Goal: Information Seeking & Learning: Learn about a topic

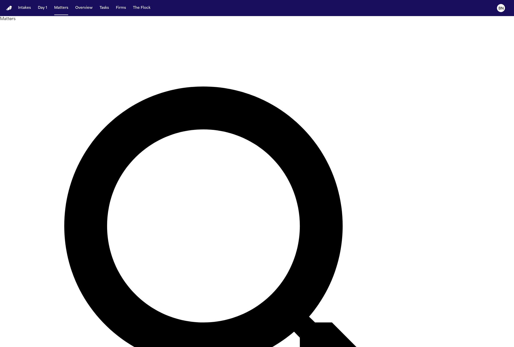
type input "********"
click at [50, 68] on main "Matters ******** Overview Add Matter Client Name Firm Name Phone Number Preferr…" at bounding box center [257, 181] width 514 height 331
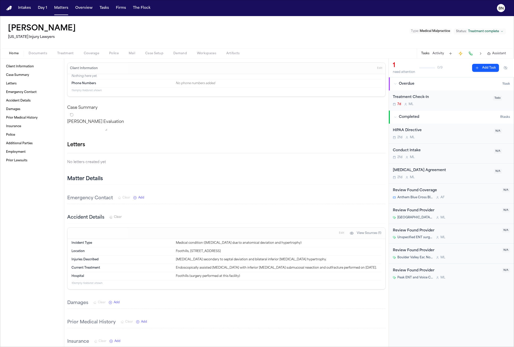
click at [45, 54] on span "Documents" at bounding box center [38, 53] width 19 height 4
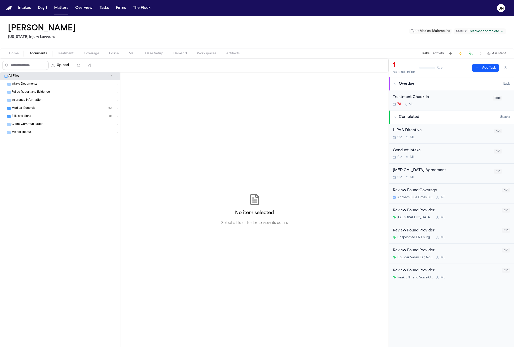
click at [45, 103] on div "Insurance Information" at bounding box center [60, 100] width 120 height 8
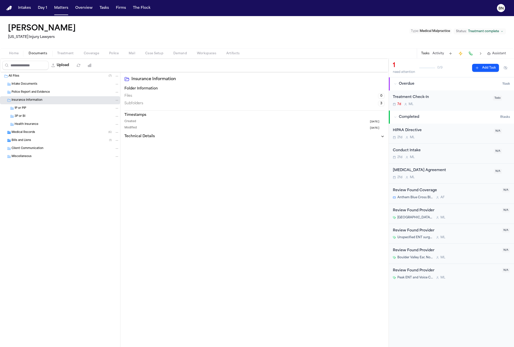
click at [45, 109] on div "1P or PIP" at bounding box center [67, 108] width 105 height 5
click at [46, 139] on div "Bills and Liens ( 1 )" at bounding box center [66, 140] width 108 height 5
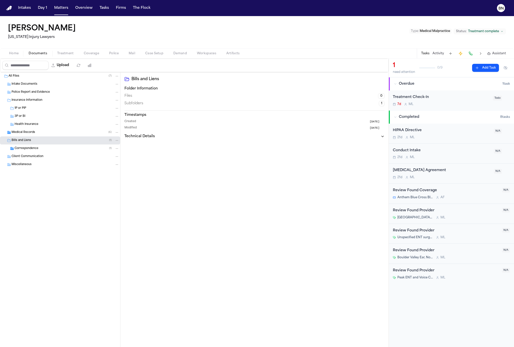
click at [51, 130] on div "Medical Records ( 6 )" at bounding box center [66, 132] width 108 height 5
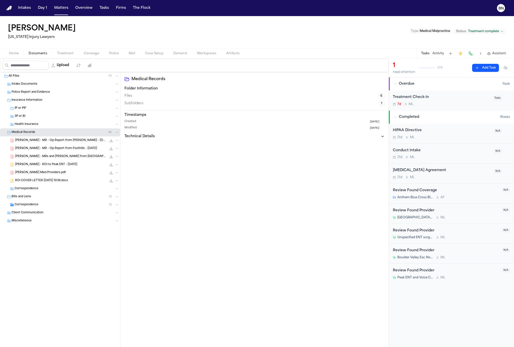
click at [53, 143] on div "H. Ricci - MR - Op Report from Dr. Warren - 11.19.24 81.6 KB • PDF" at bounding box center [60, 140] width 120 height 8
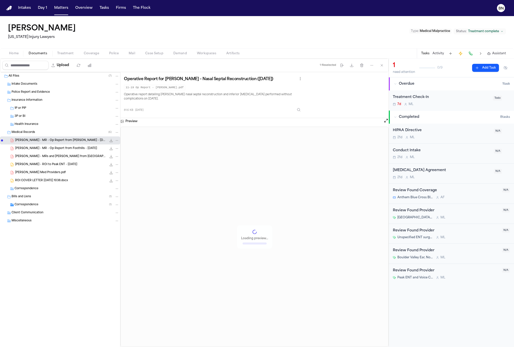
click at [53, 153] on div "H. Ricci - MRs and Bills from Boulder Valley ENT - 10.2024 to 3.2025 1.2 MB • P…" at bounding box center [60, 156] width 120 height 8
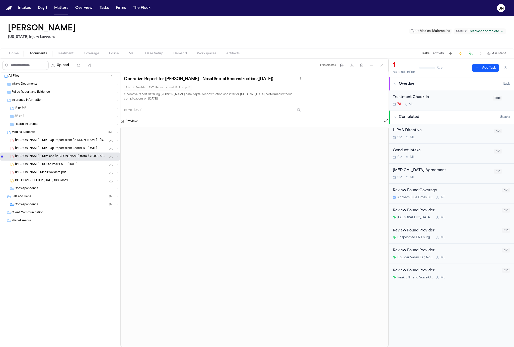
click at [54, 174] on div "Ricci Med Providers.pdf 799.8 KB • PDF" at bounding box center [60, 172] width 120 height 8
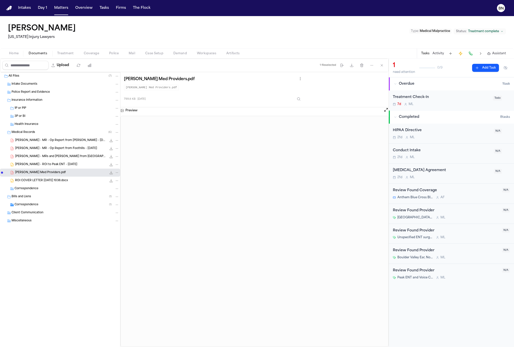
click at [54, 183] on div "ROI COVER LETTER 2025-06-24 1038.docx 18.2 KB • DOCX" at bounding box center [60, 180] width 120 height 8
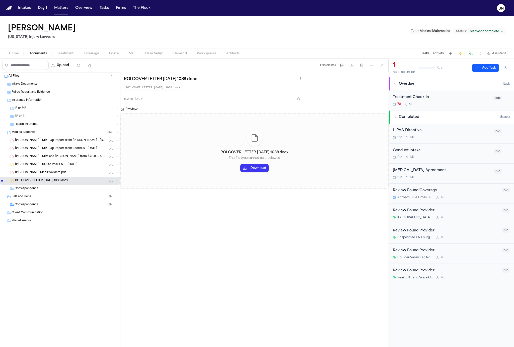
click at [53, 207] on div "Correspondence ( 1 )" at bounding box center [60, 205] width 120 height 8
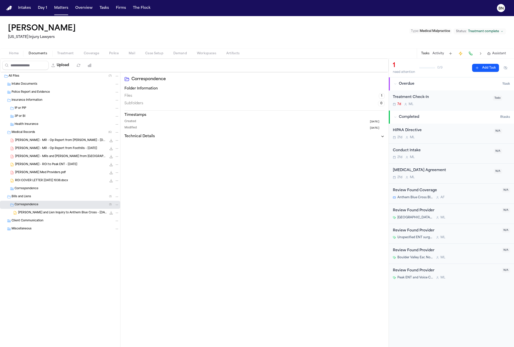
click at [53, 212] on span "H. Ricci - LOR and Lien Inquiry to Anthem Blue Cross - 6.25.25" at bounding box center [62, 213] width 89 height 4
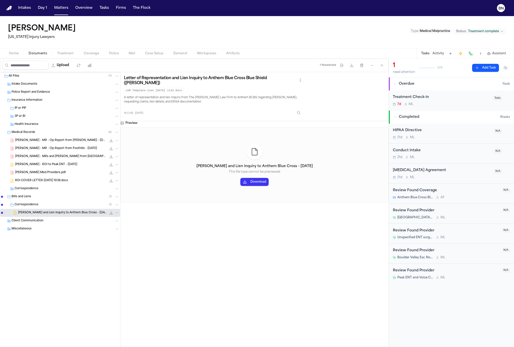
click at [25, 13] on nav "Intakes Day 1 Matters Overview Tasks Firms The Flock BN" at bounding box center [257, 8] width 514 height 16
click at [24, 12] on button "Intakes" at bounding box center [24, 8] width 17 height 9
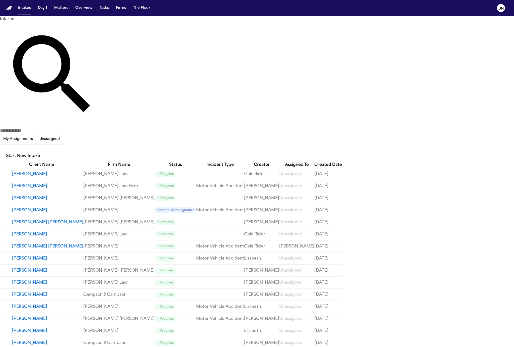
click at [428, 27] on div "My Assignments Unassigned Start New Intake" at bounding box center [257, 92] width 514 height 140
click at [5, 150] on icon "button" at bounding box center [3, 151] width 5 height 3
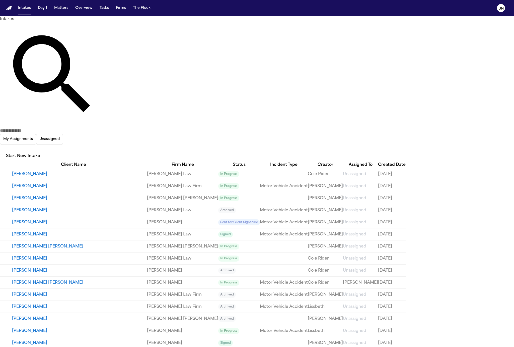
click at [357, 346] on div at bounding box center [257, 347] width 514 height 0
click at [40, 128] on input "text" at bounding box center [20, 131] width 40 height 6
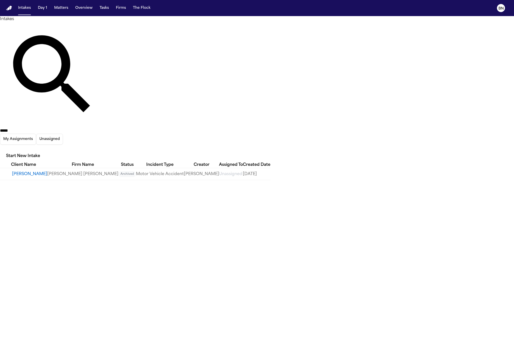
type input "*****"
click at [47, 171] on button "[PERSON_NAME]" at bounding box center [29, 174] width 35 height 6
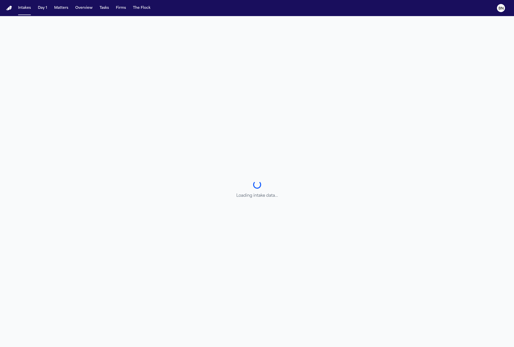
select select "**********"
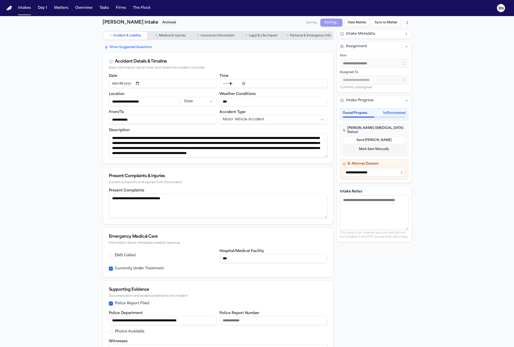
scroll to position [5, 0]
click at [359, 37] on button "View Matter" at bounding box center [355, 43] width 26 height 13
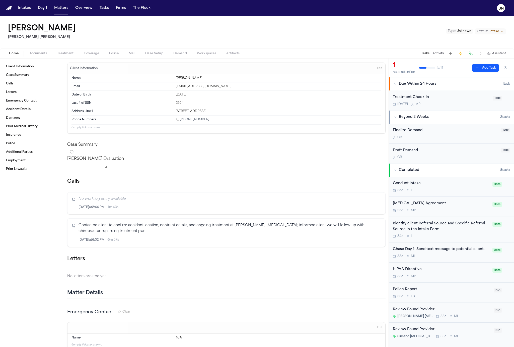
click at [428, 207] on div "Retainer Agreement 35d M P" at bounding box center [441, 207] width 97 height 12
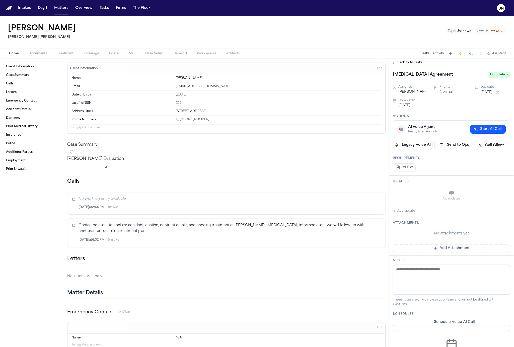
click at [394, 61] on button "Back to All Tasks" at bounding box center [407, 63] width 36 height 4
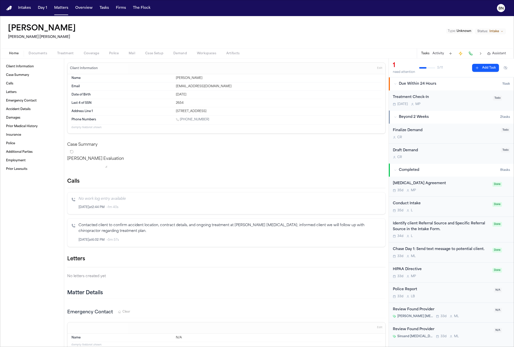
click at [428, 32] on span "Status:" at bounding box center [483, 31] width 11 height 4
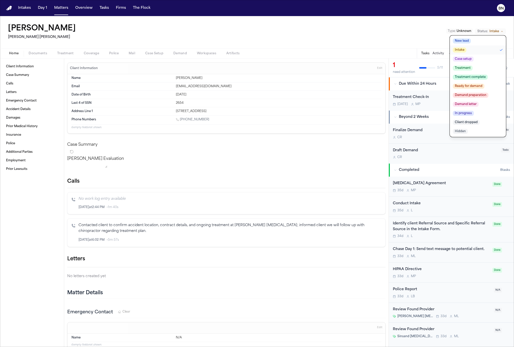
click at [383, 44] on div "Roxibeth Gonzalez Steele Adams Hosman Type : Unknown Status: Intake New lead In…" at bounding box center [257, 32] width 514 height 32
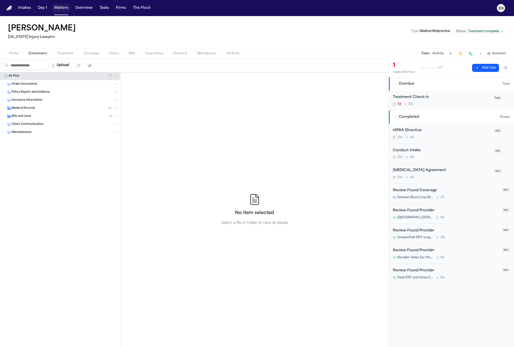
click at [62, 10] on button "Matters" at bounding box center [61, 8] width 18 height 9
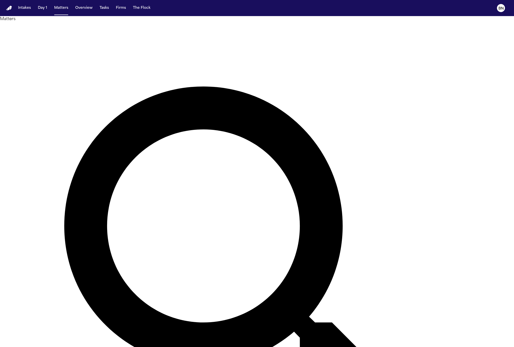
type input "*********"
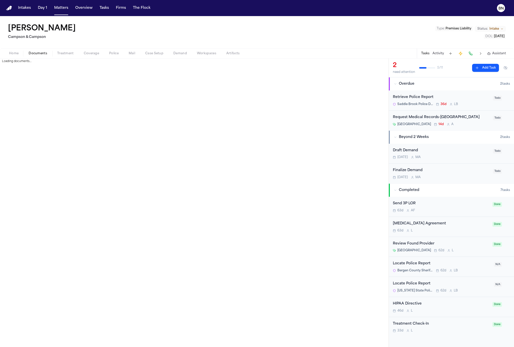
click at [40, 52] on span "Documents" at bounding box center [38, 53] width 19 height 4
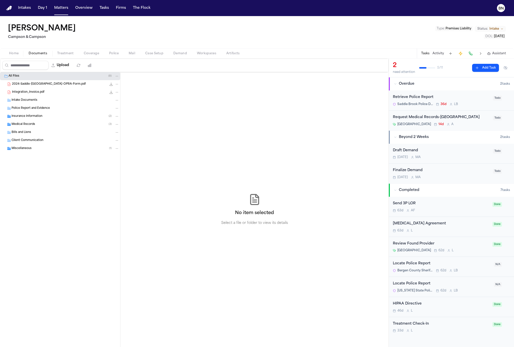
click at [44, 93] on div "Integration_Invoice.pdf 2.3 KB • PDF" at bounding box center [65, 92] width 107 height 5
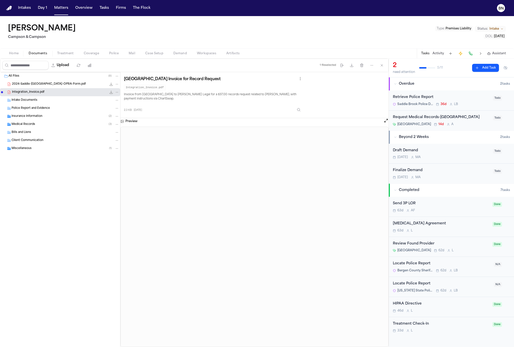
click at [40, 126] on div "Medical Records ( 3 )" at bounding box center [60, 124] width 120 height 8
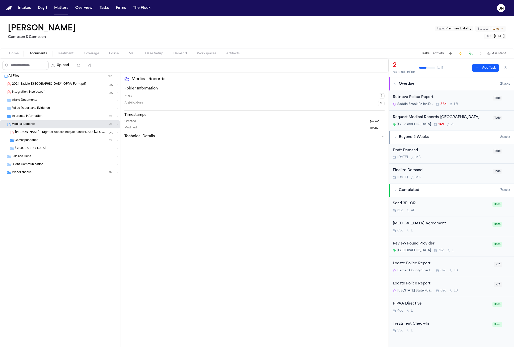
click at [41, 171] on div "Miscellaneous ( 1 )" at bounding box center [66, 172] width 108 height 5
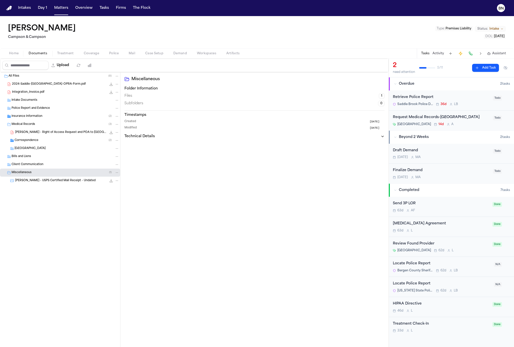
click at [43, 180] on span "[PERSON_NAME] - USPS Certified Mail Receipt - Undated" at bounding box center [55, 181] width 81 height 4
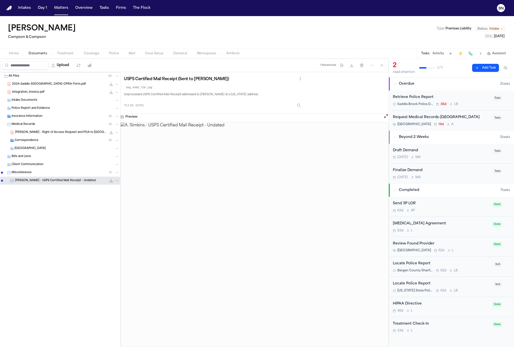
click at [50, 139] on div "Correspondence ( 2 )" at bounding box center [67, 140] width 105 height 5
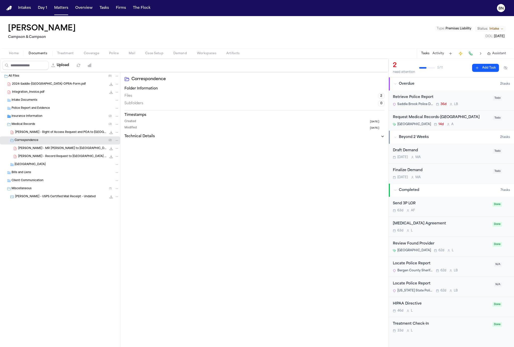
click at [52, 151] on div "[PERSON_NAME] - MR [PERSON_NAME] to [GEOGRAPHIC_DATA] - [DATE] 1.8 MB • PDF" at bounding box center [60, 148] width 120 height 8
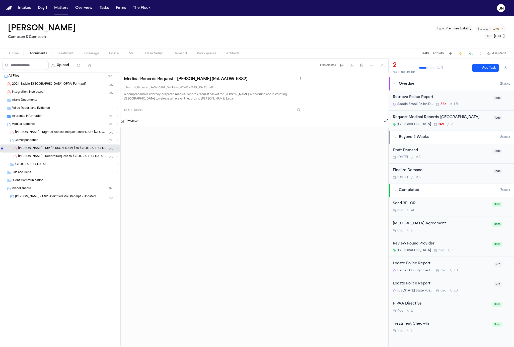
click at [50, 117] on div "Insurance Information ( 2 )" at bounding box center [66, 116] width 108 height 5
